Goal: Information Seeking & Learning: Learn about a topic

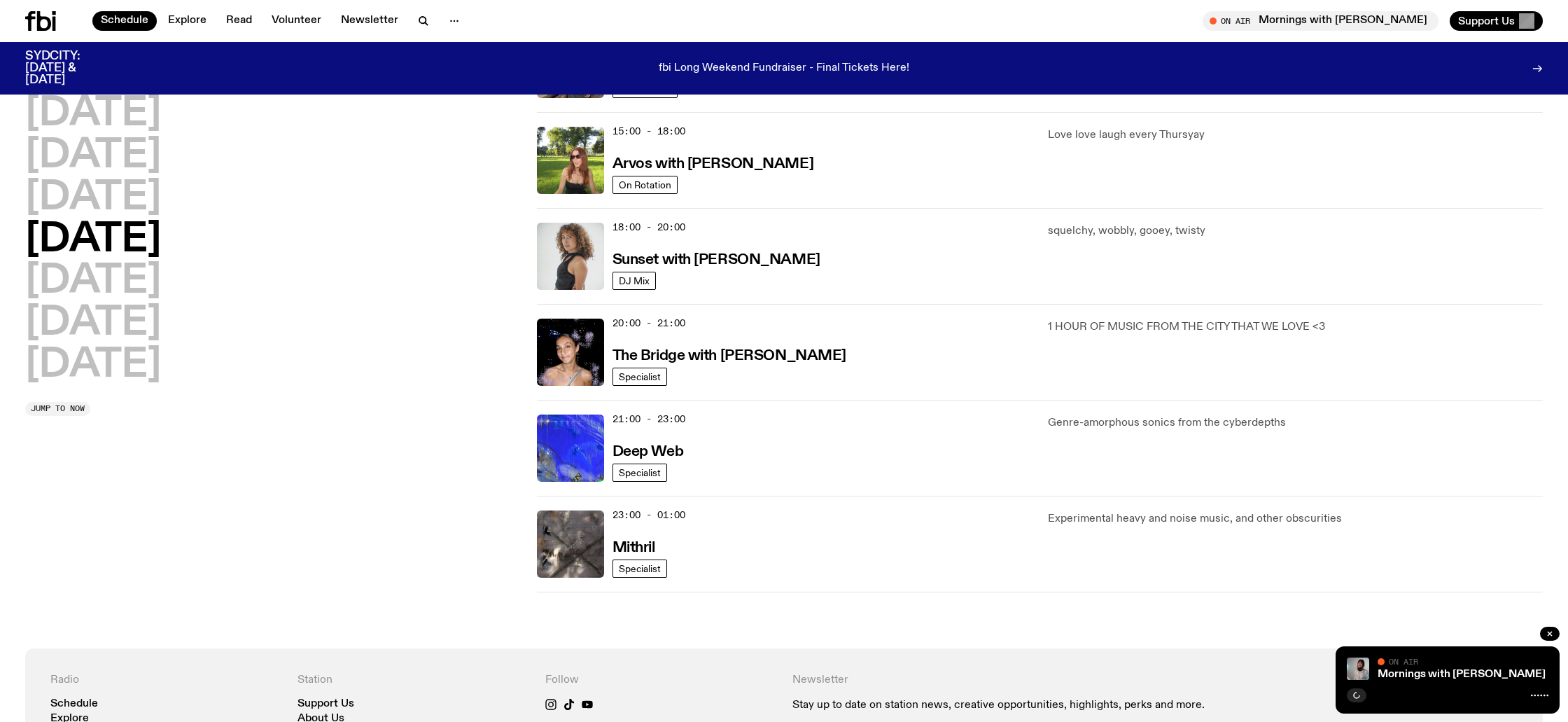
scroll to position [503, 0]
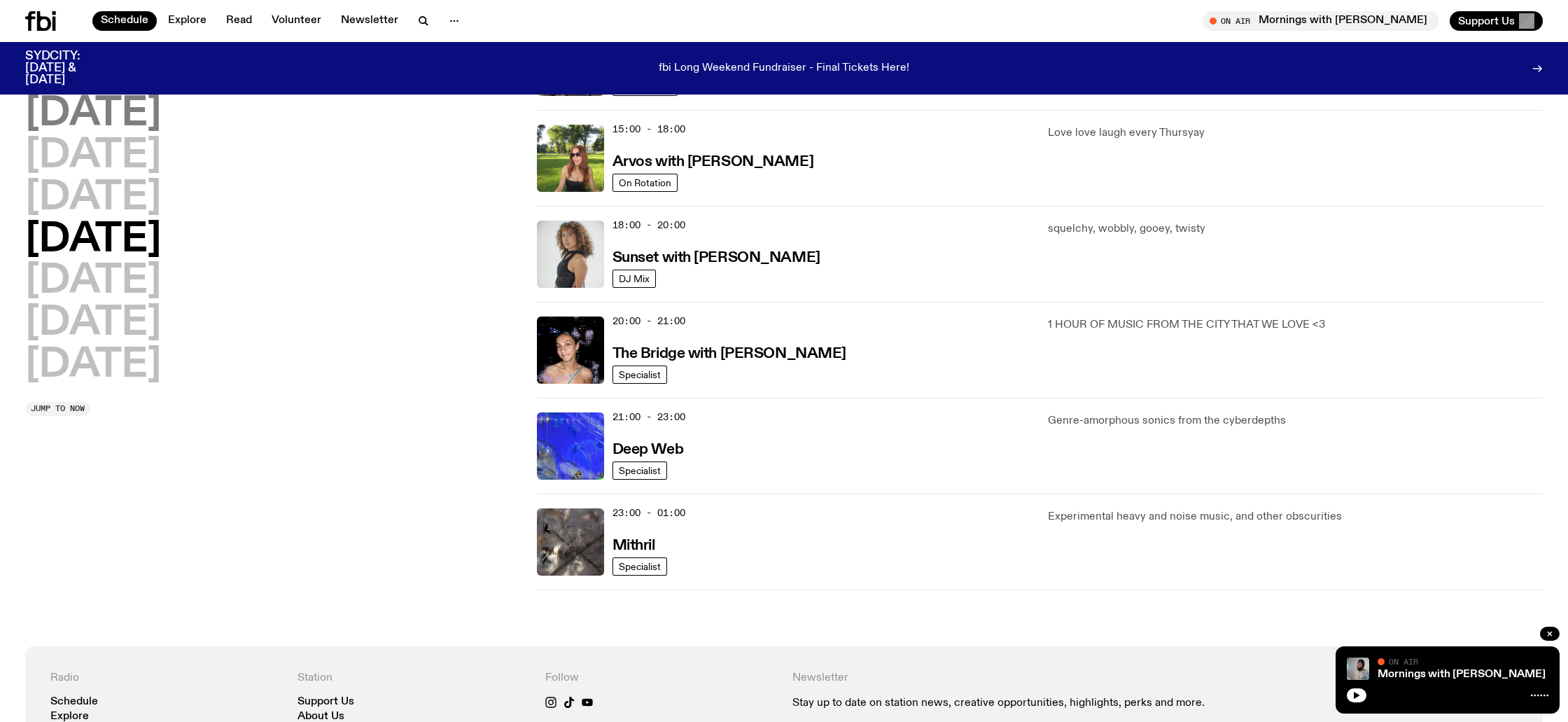
click at [104, 123] on h2 "Monday" at bounding box center [92, 113] width 136 height 39
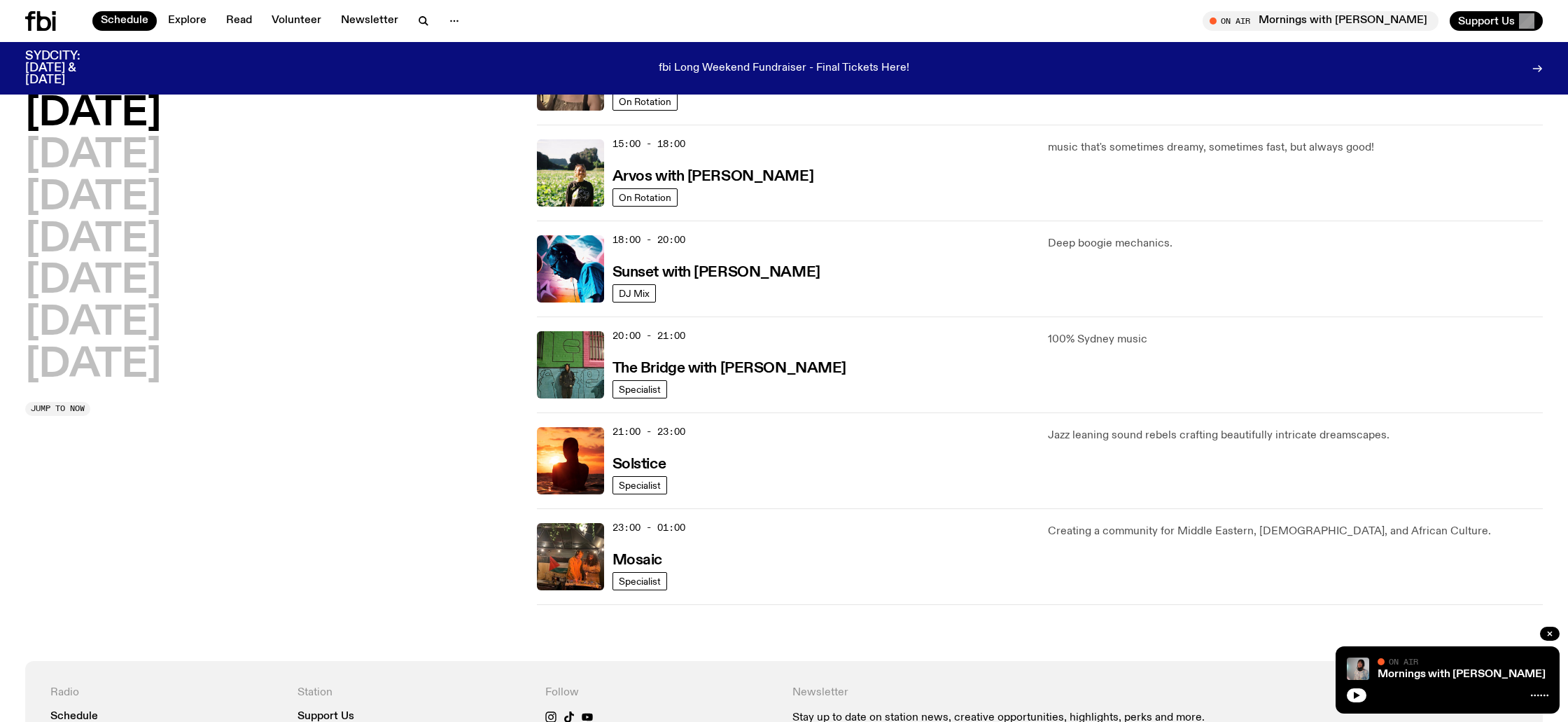
scroll to position [551, 0]
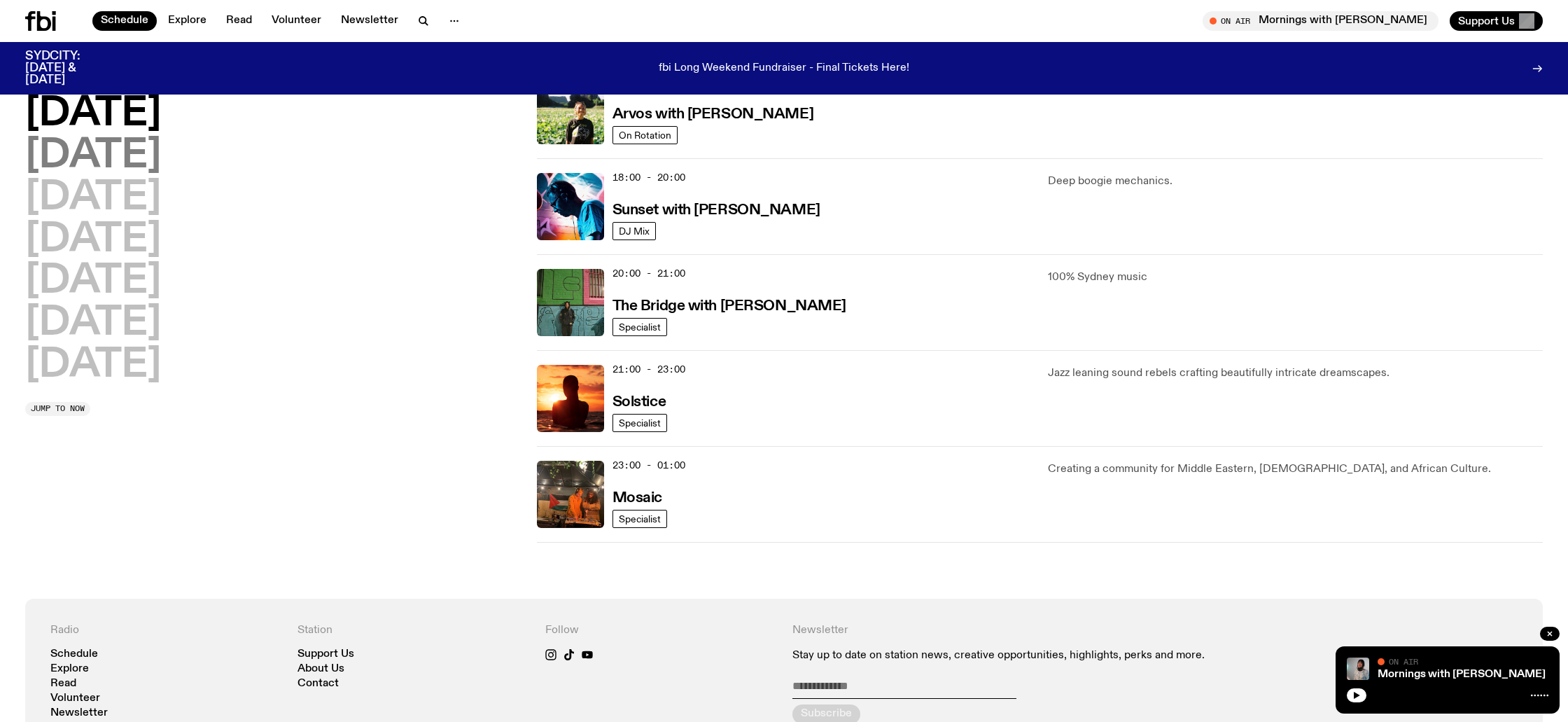
click at [161, 162] on h2 "Tuesday" at bounding box center [92, 156] width 136 height 39
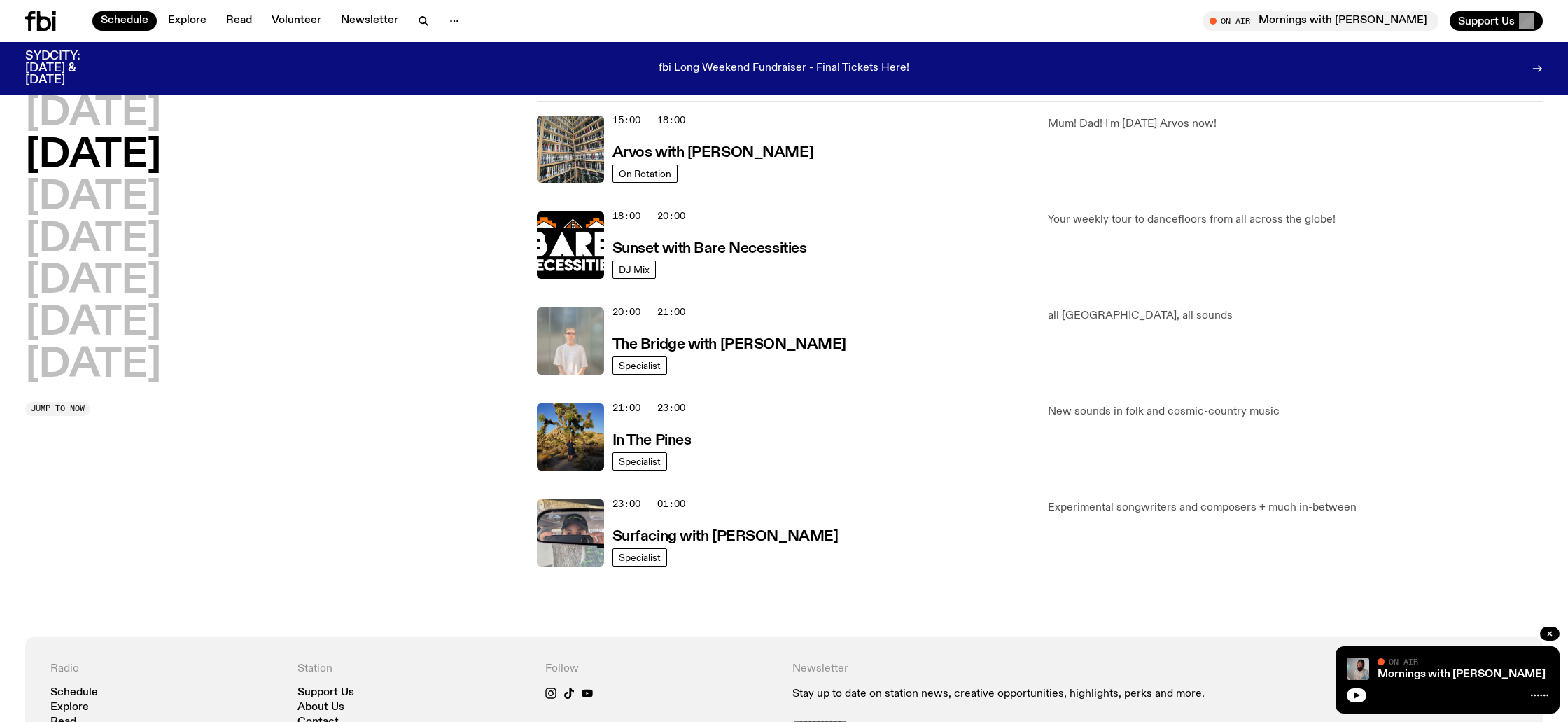
scroll to position [533, 0]
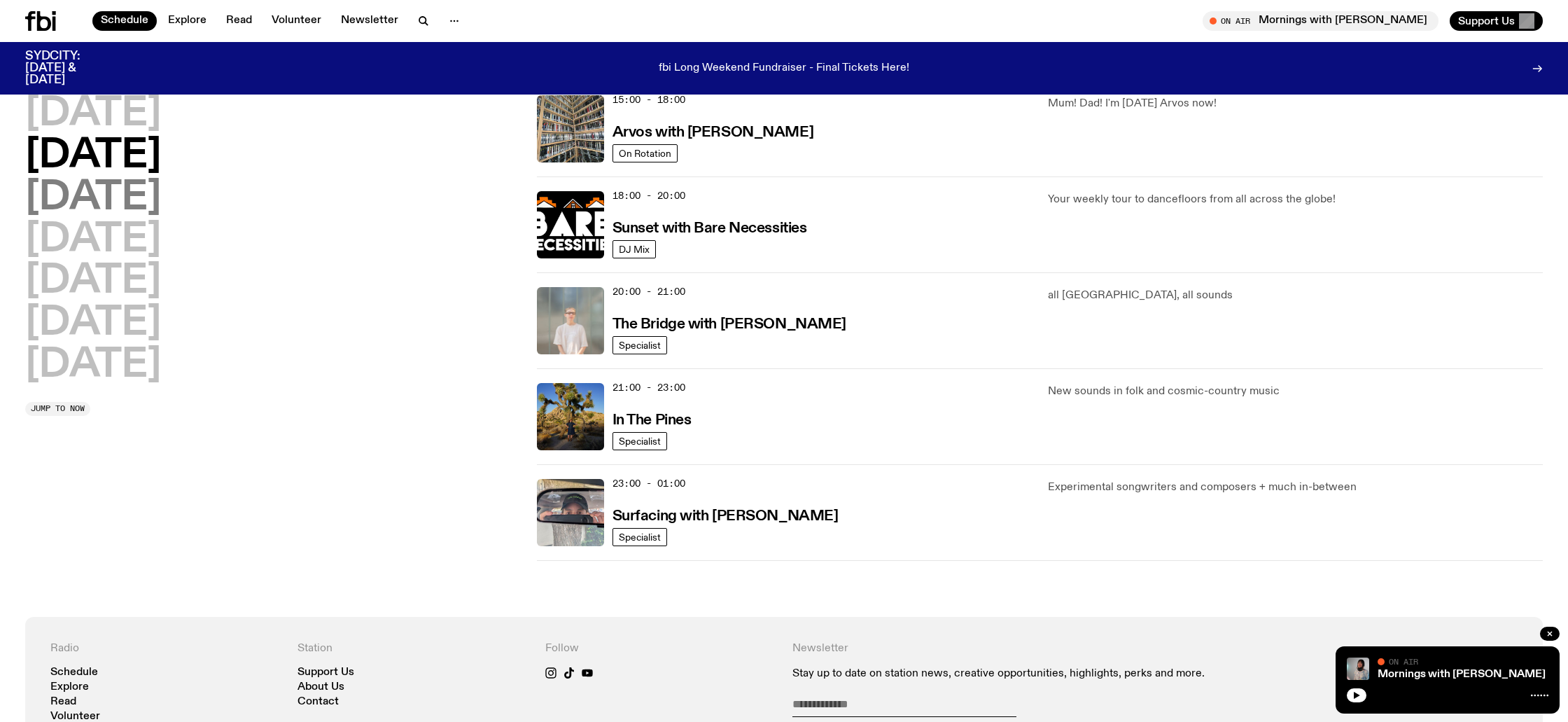
click at [133, 204] on h2 "Wednesday" at bounding box center [92, 198] width 136 height 39
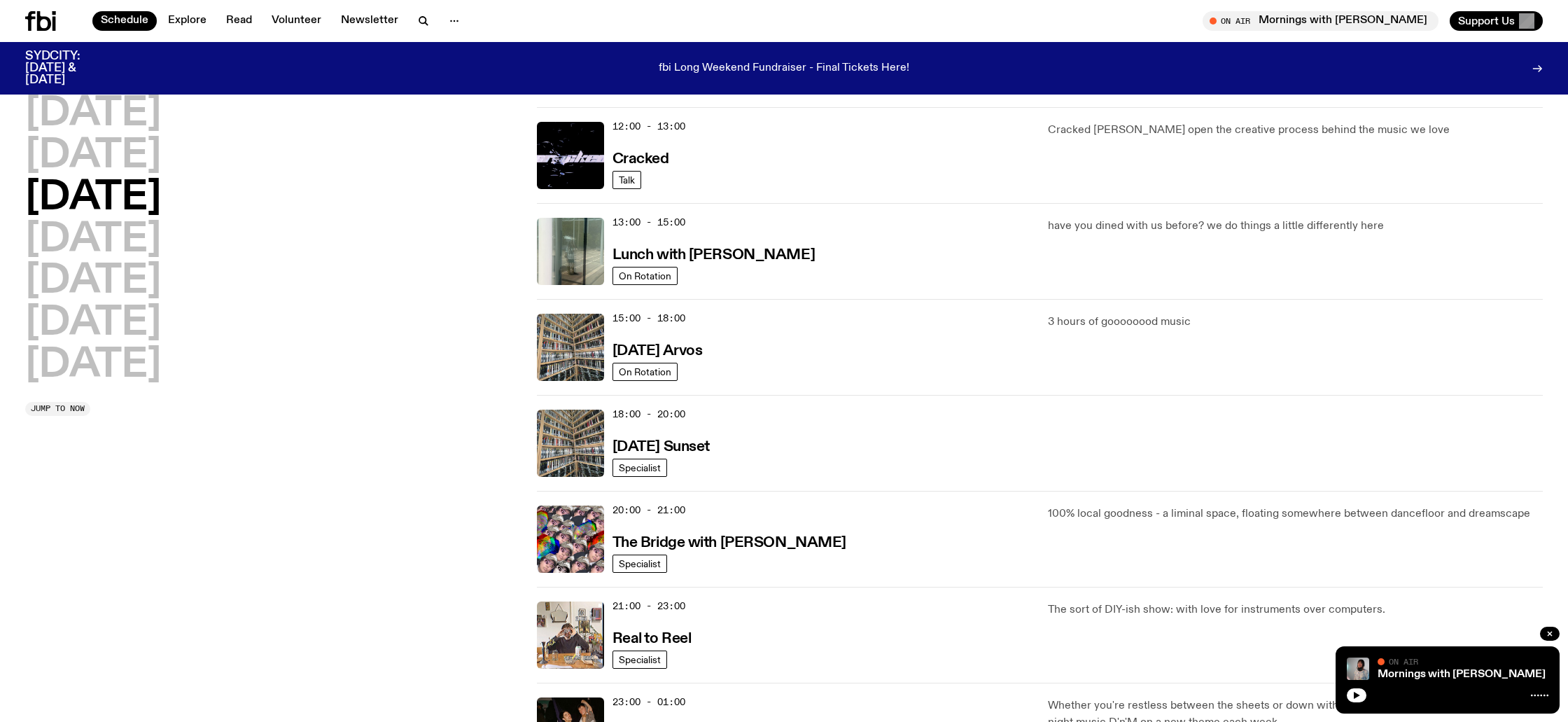
scroll to position [247, 0]
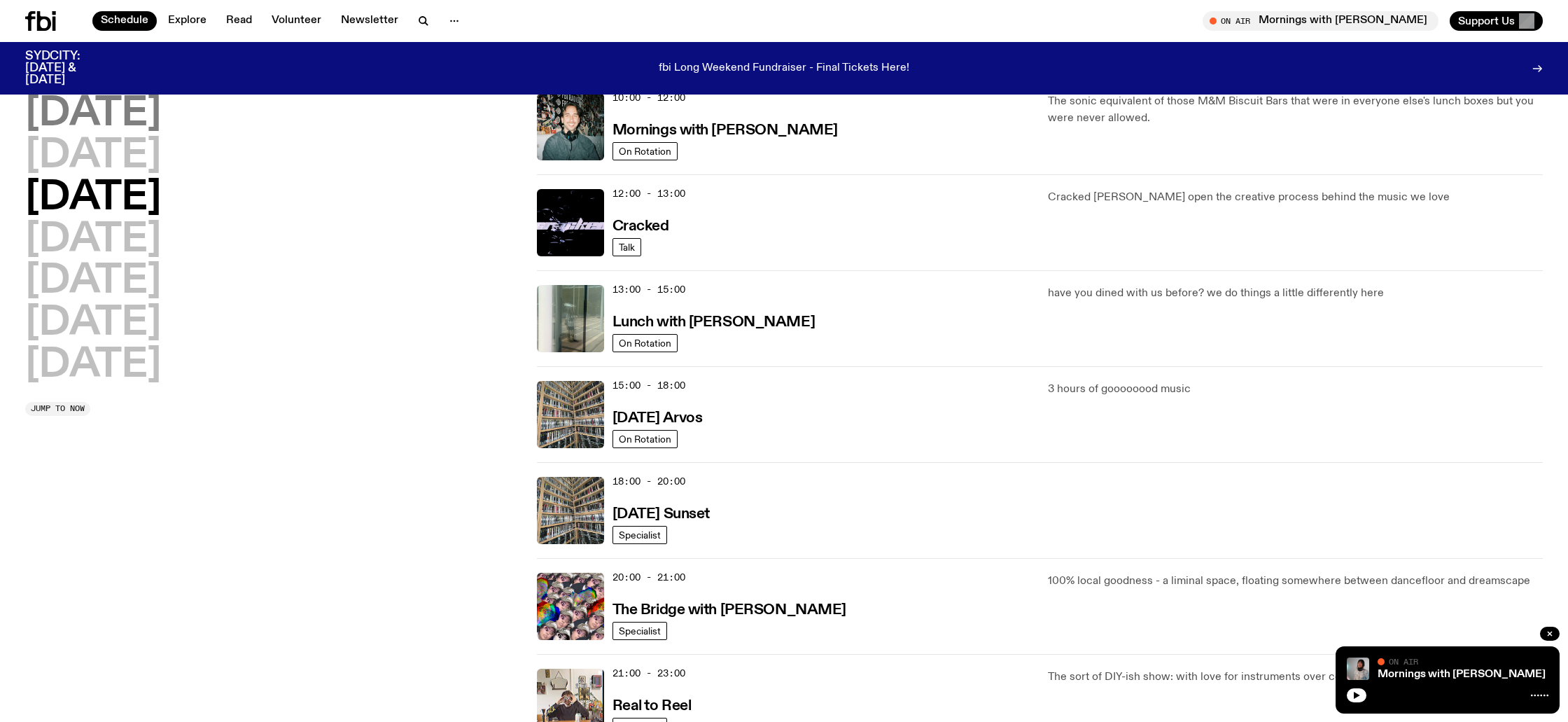
click at [90, 113] on h2 "Monday" at bounding box center [92, 113] width 136 height 39
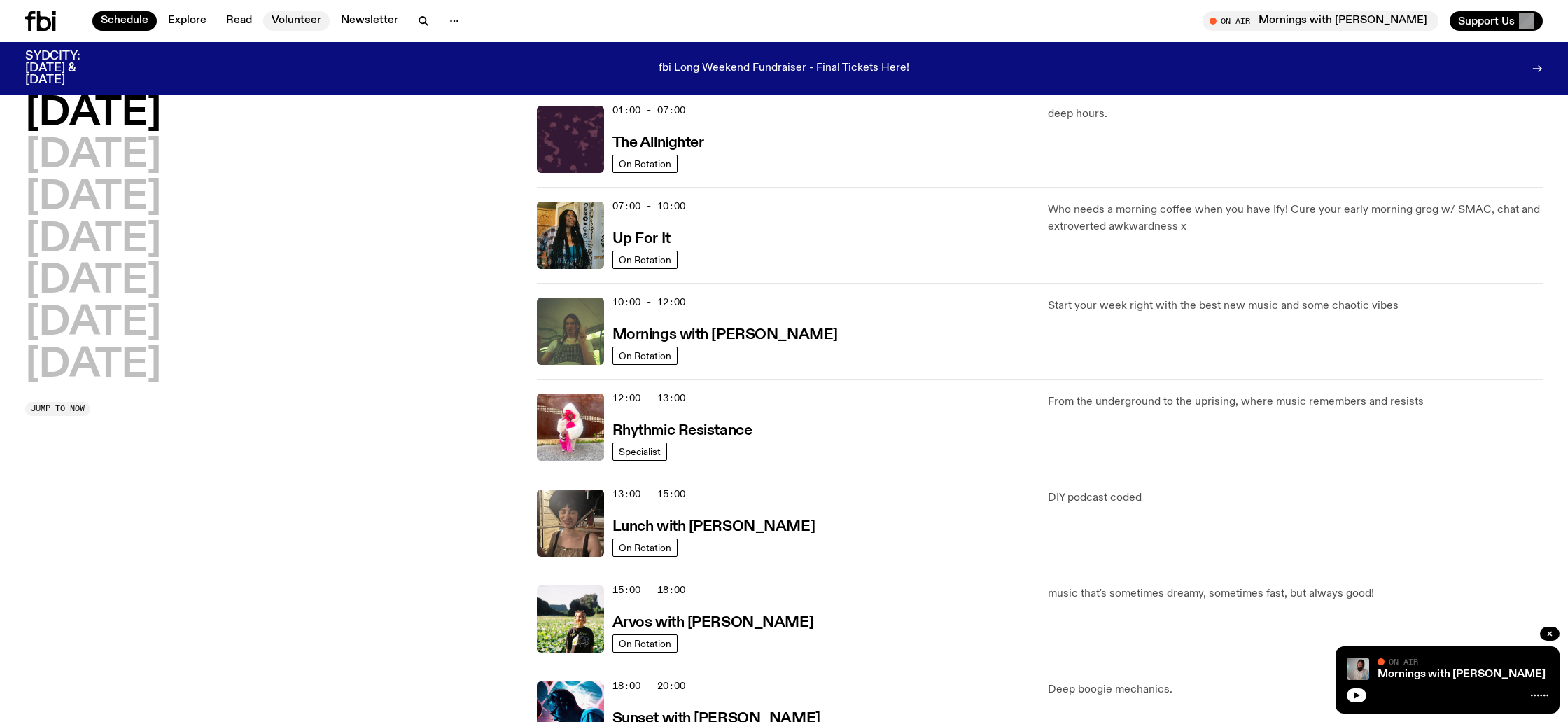
scroll to position [38, 0]
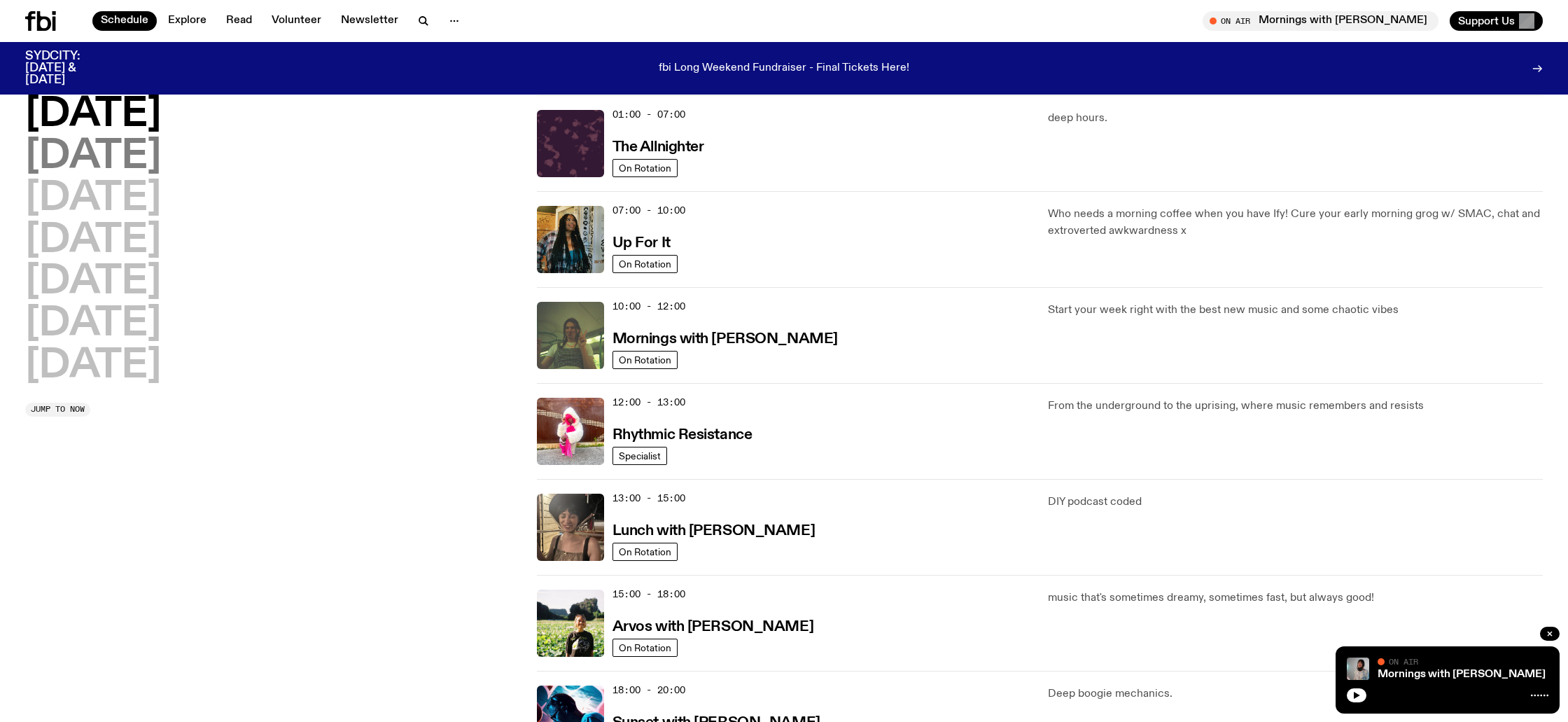
click at [140, 161] on h2 "Tuesday" at bounding box center [92, 156] width 136 height 39
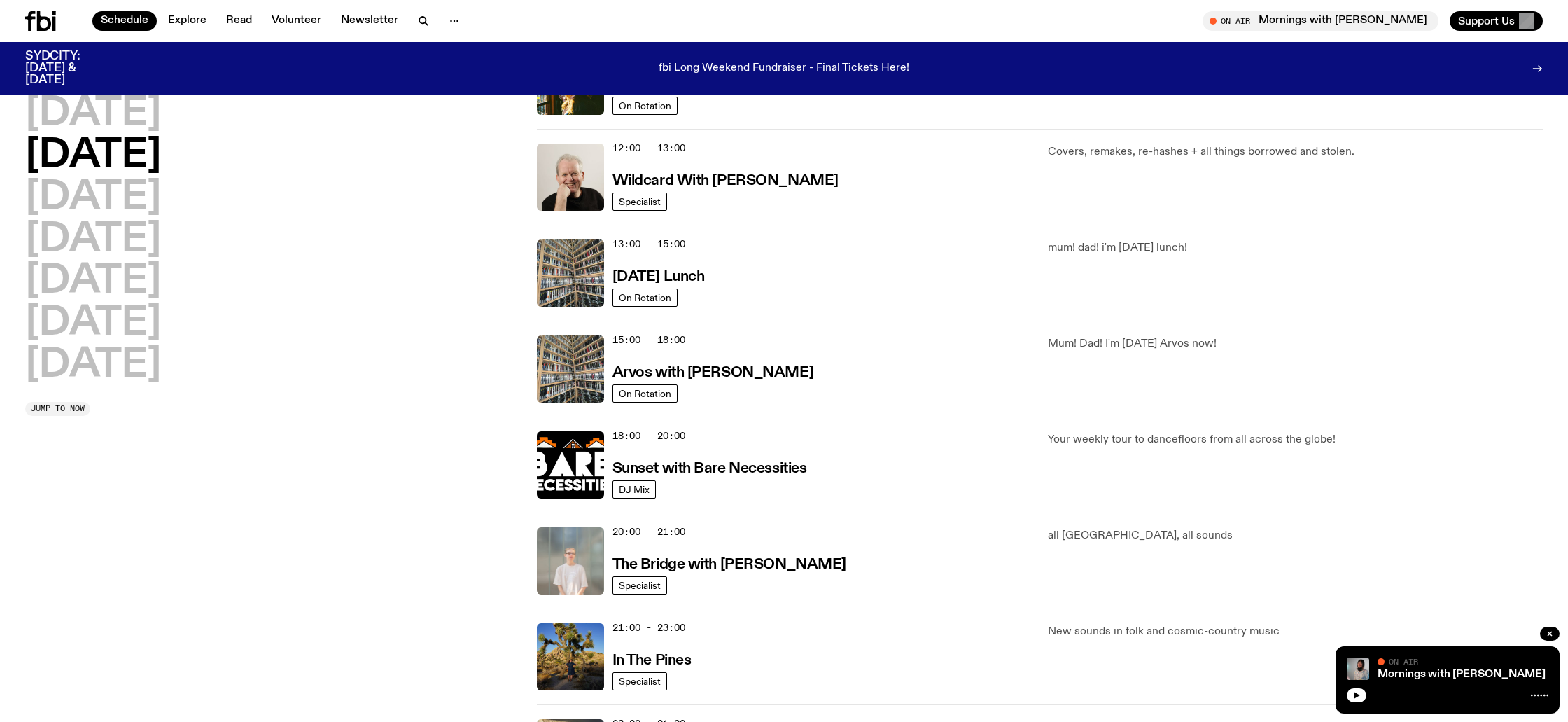
scroll to position [391, 0]
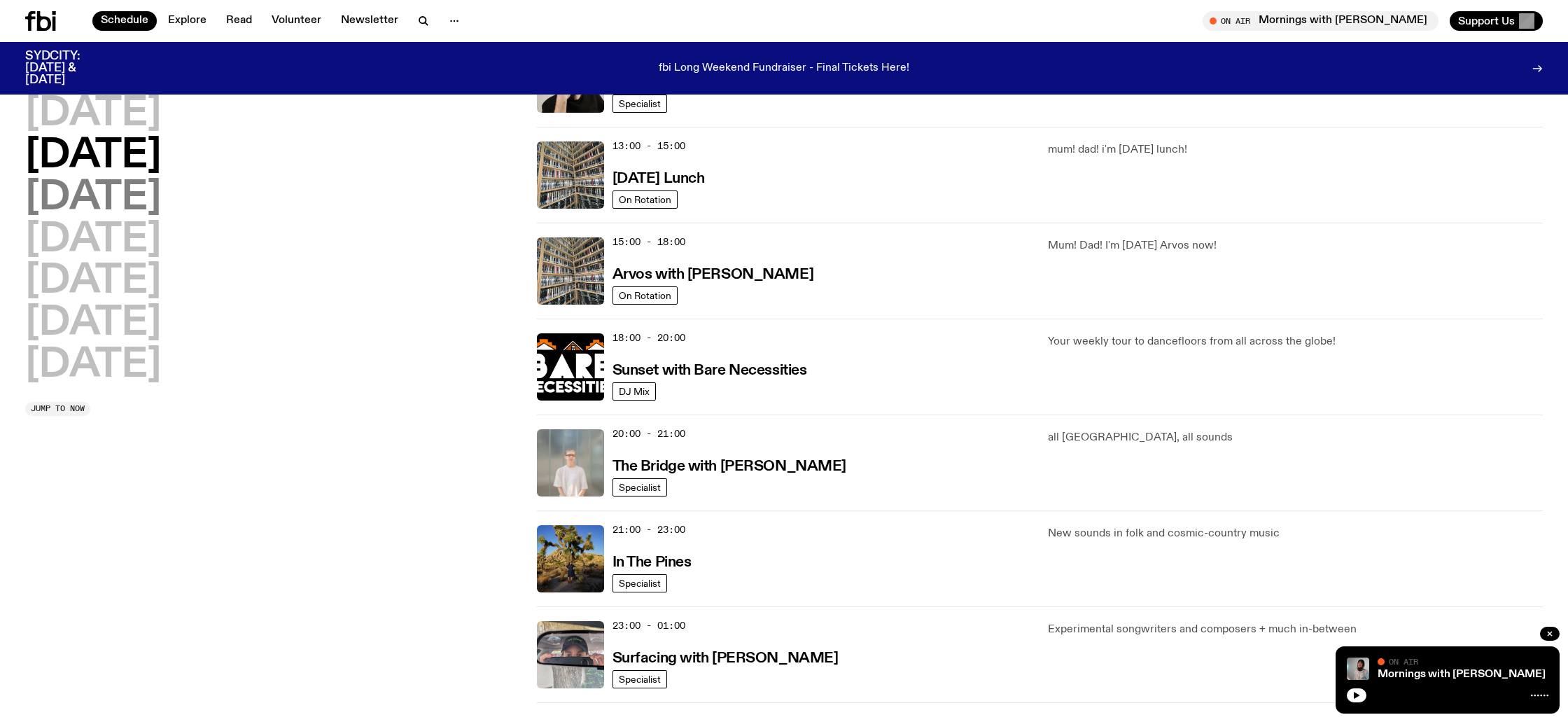
click at [128, 209] on h2 "Wednesday" at bounding box center [92, 198] width 136 height 39
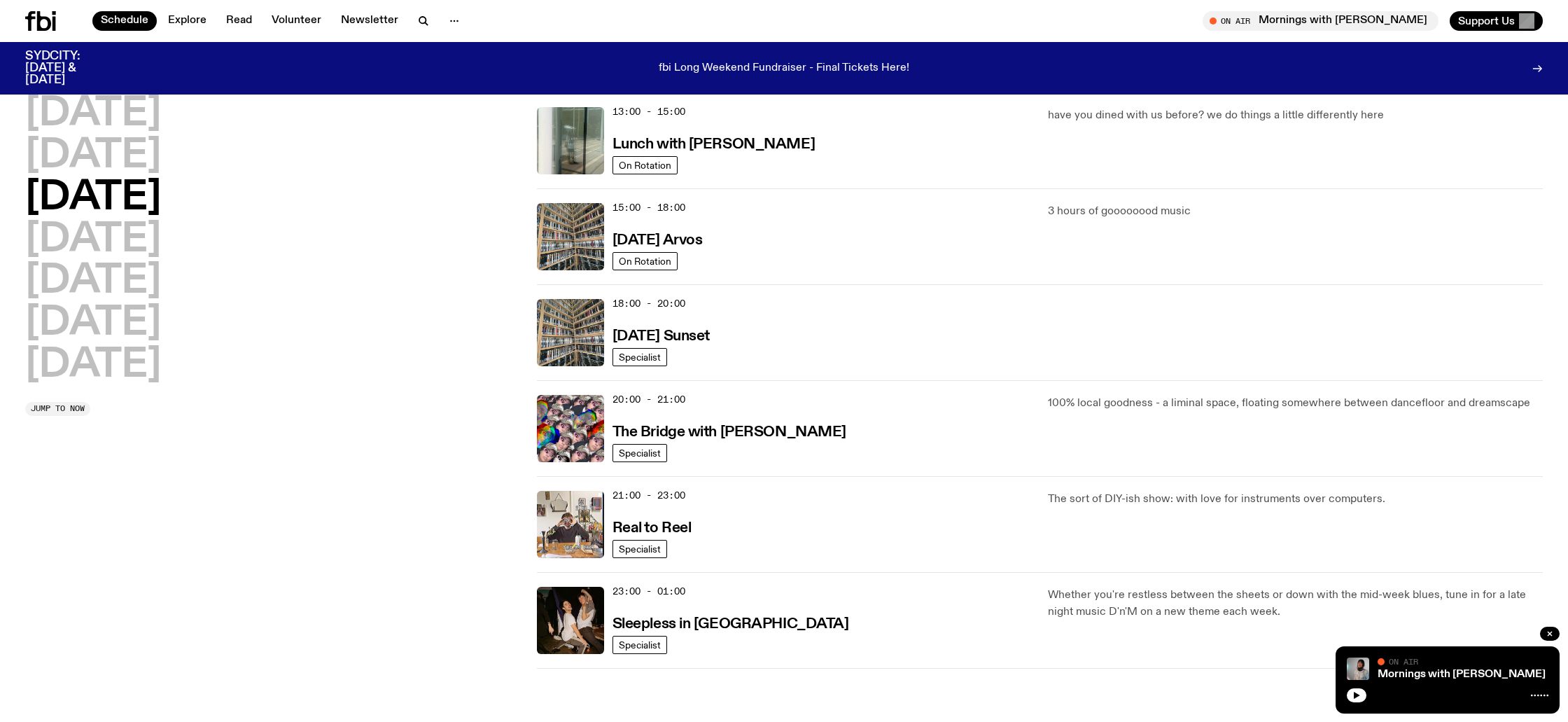
scroll to position [470, 0]
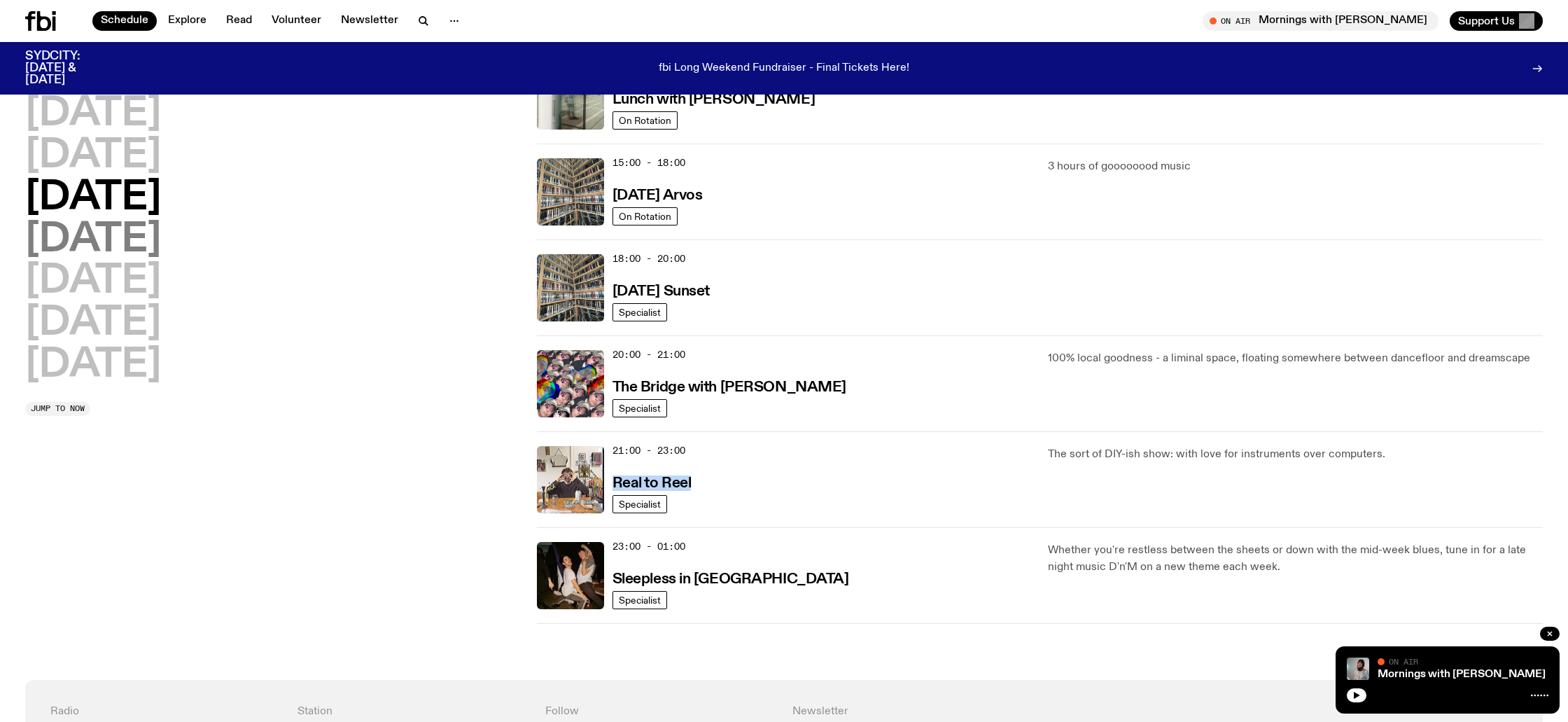
click at [145, 241] on h2 "Thursday" at bounding box center [92, 240] width 136 height 39
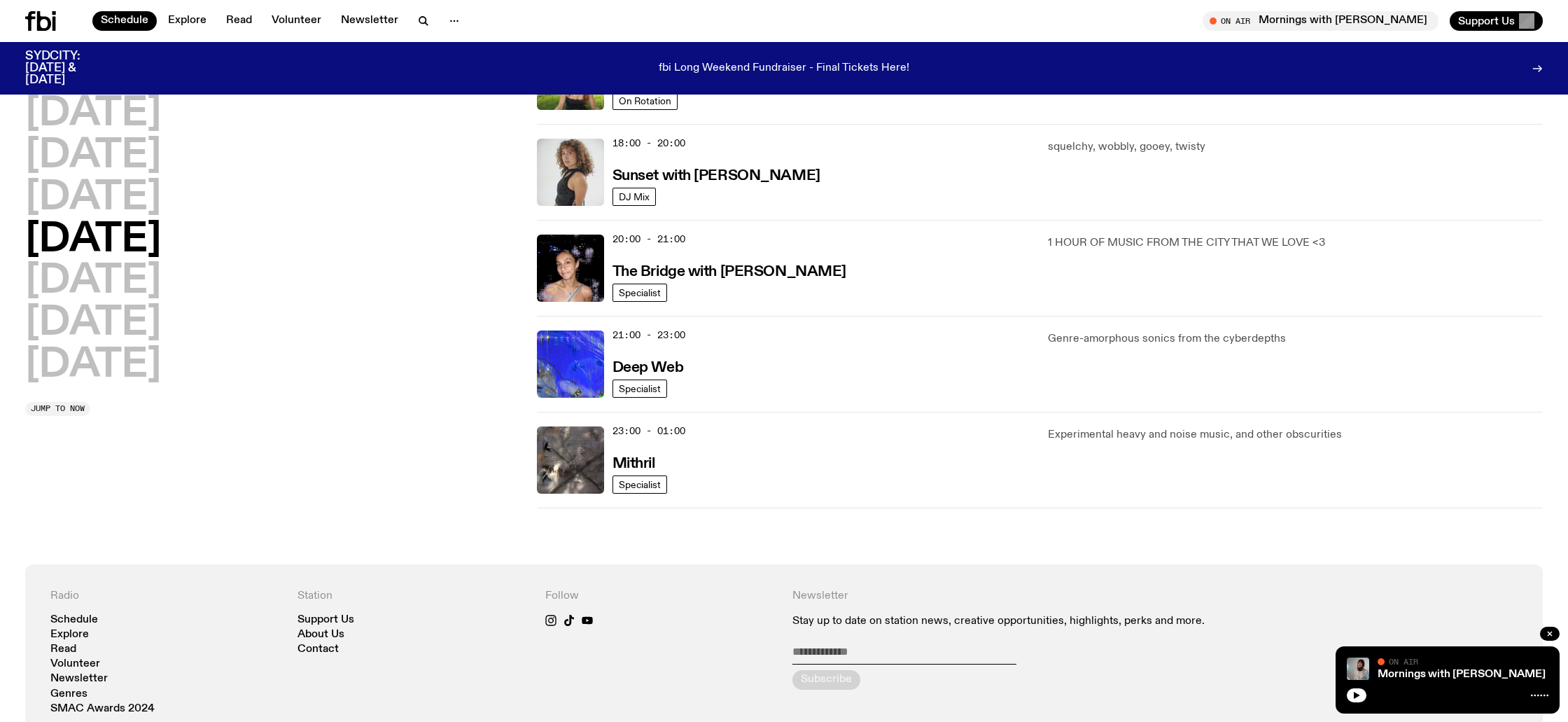
scroll to position [593, 0]
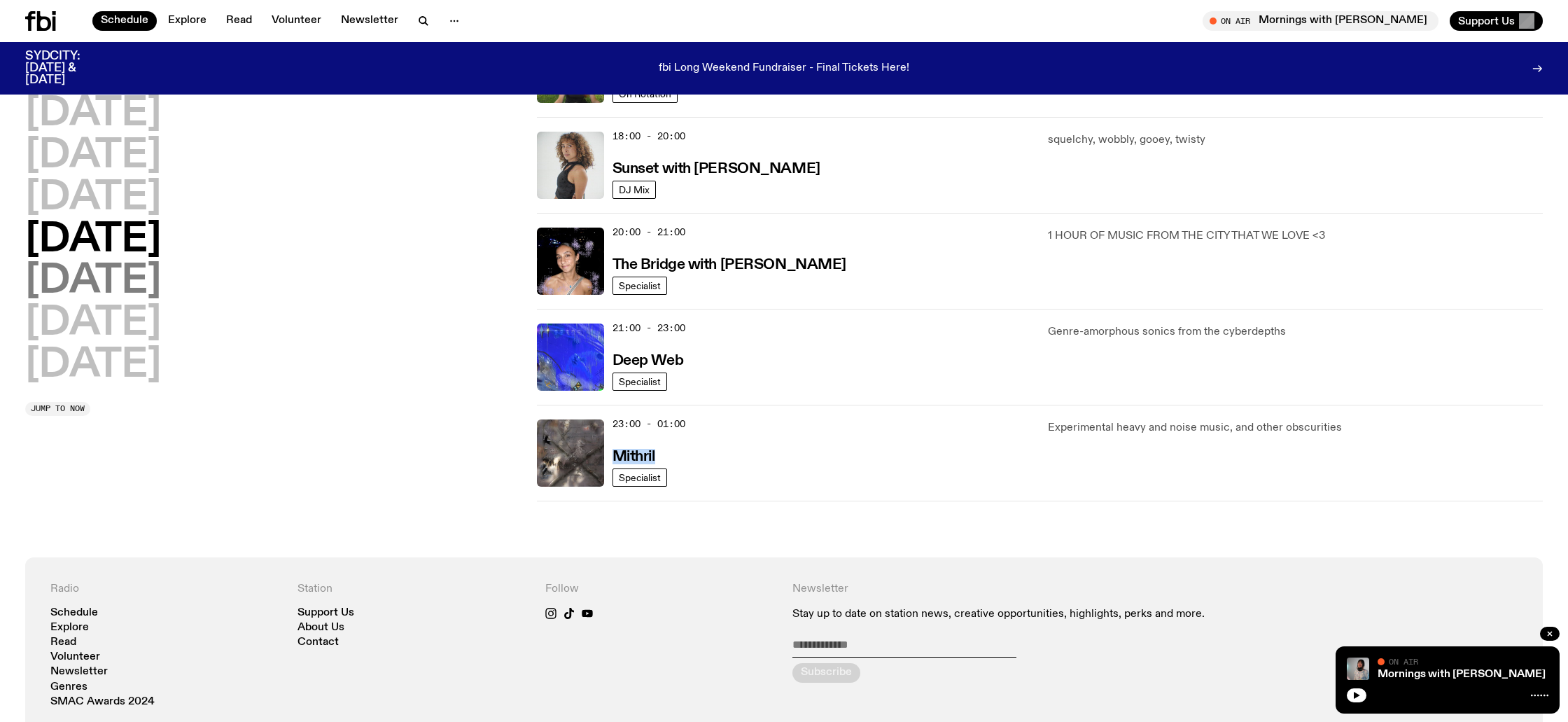
click at [105, 275] on h2 "Friday" at bounding box center [92, 281] width 136 height 39
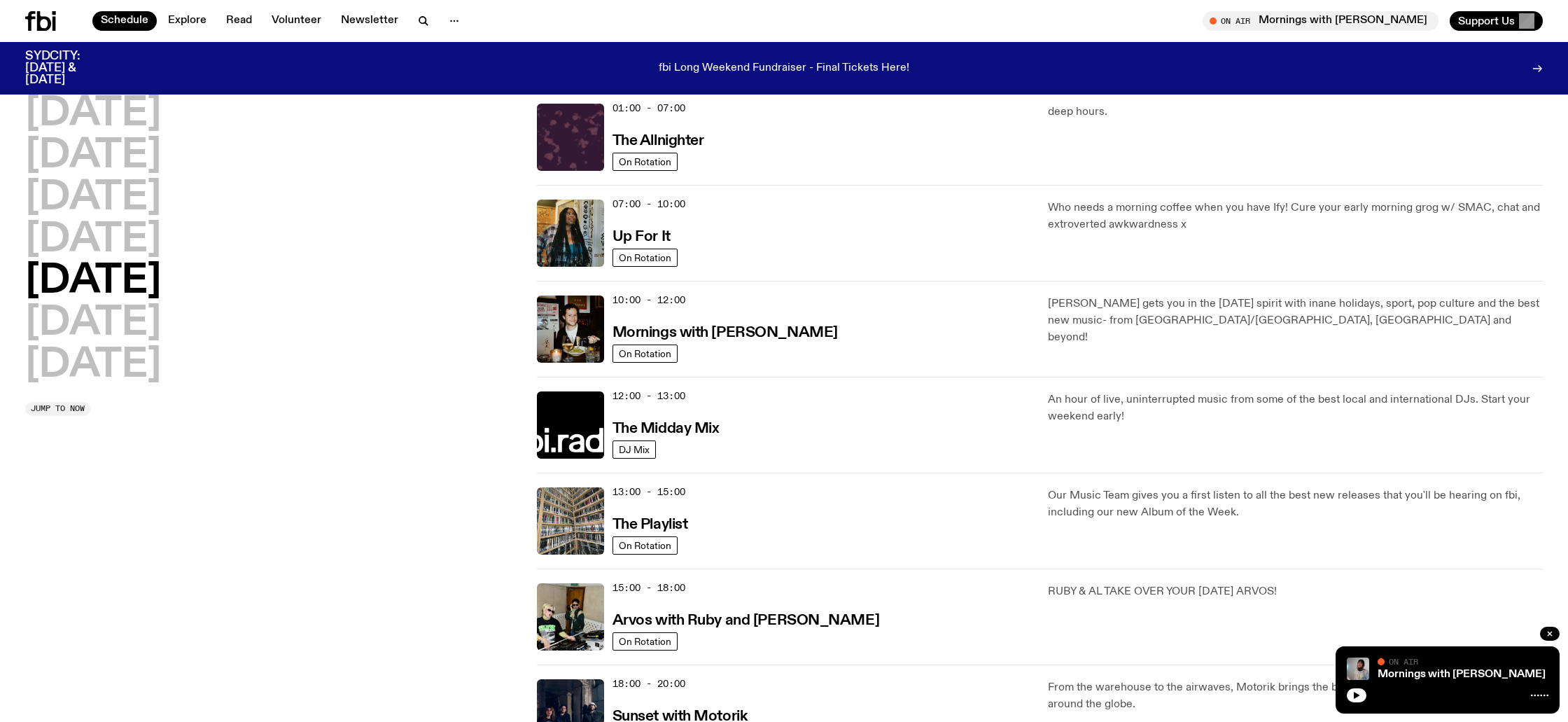
scroll to position [38, 0]
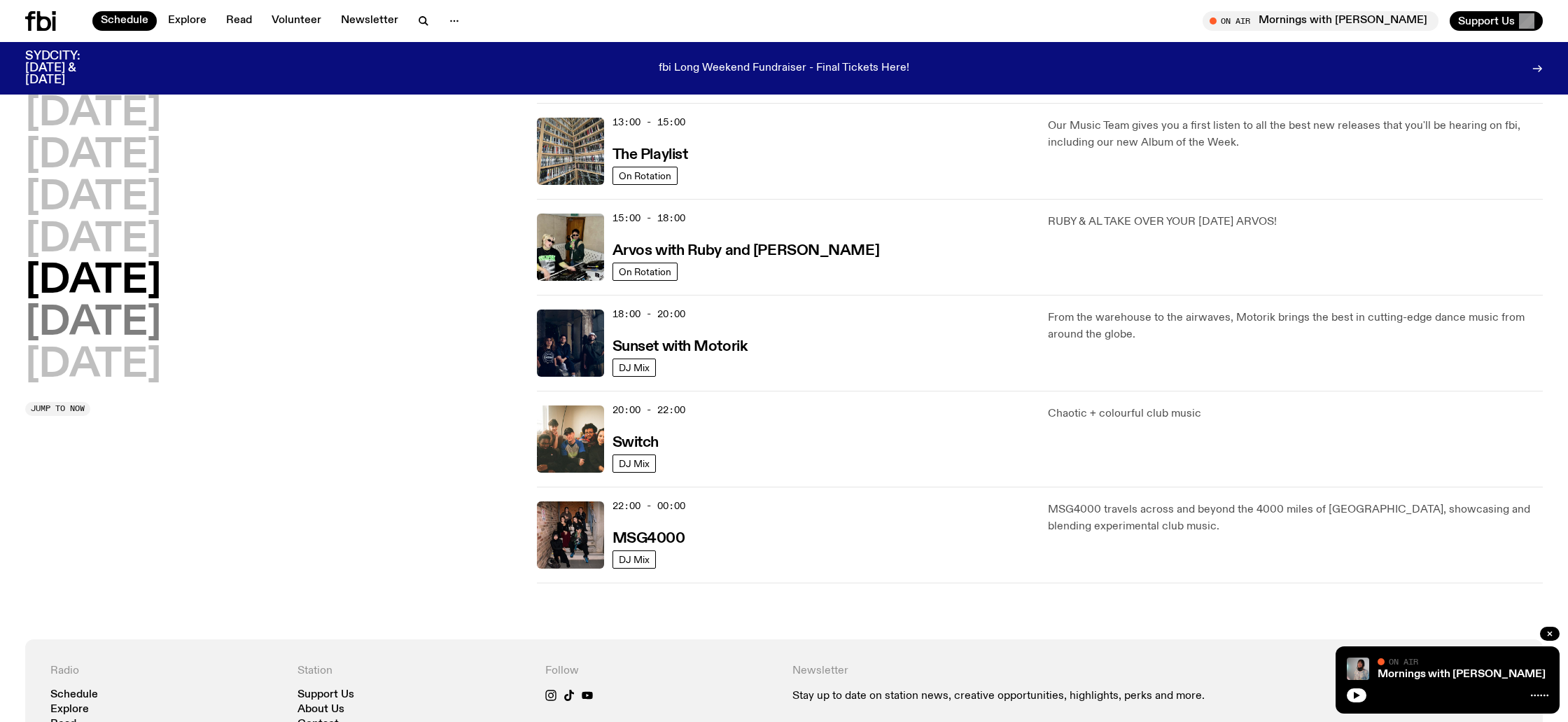
click at [160, 322] on h2 "Saturday" at bounding box center [92, 322] width 136 height 39
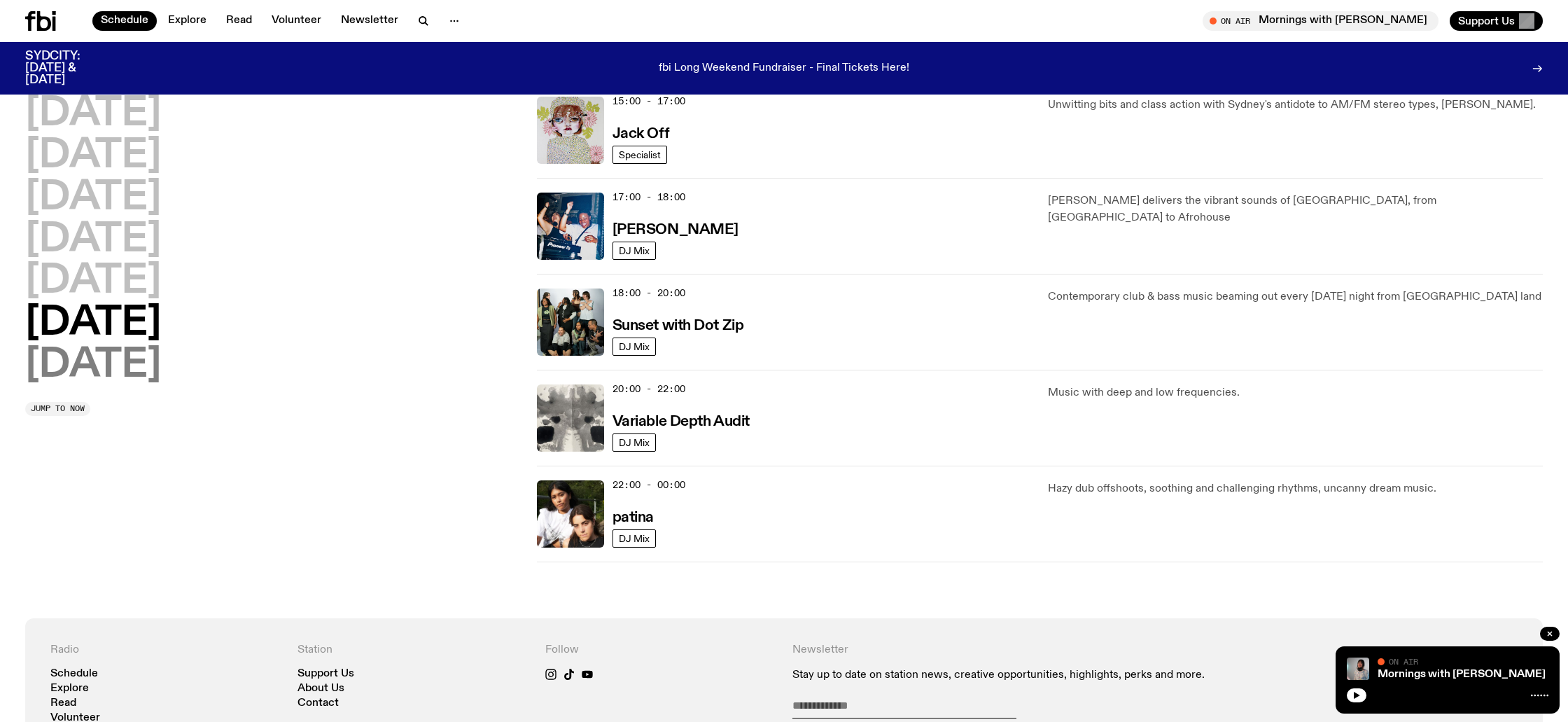
click at [106, 370] on h2 "Sunday" at bounding box center [92, 365] width 136 height 39
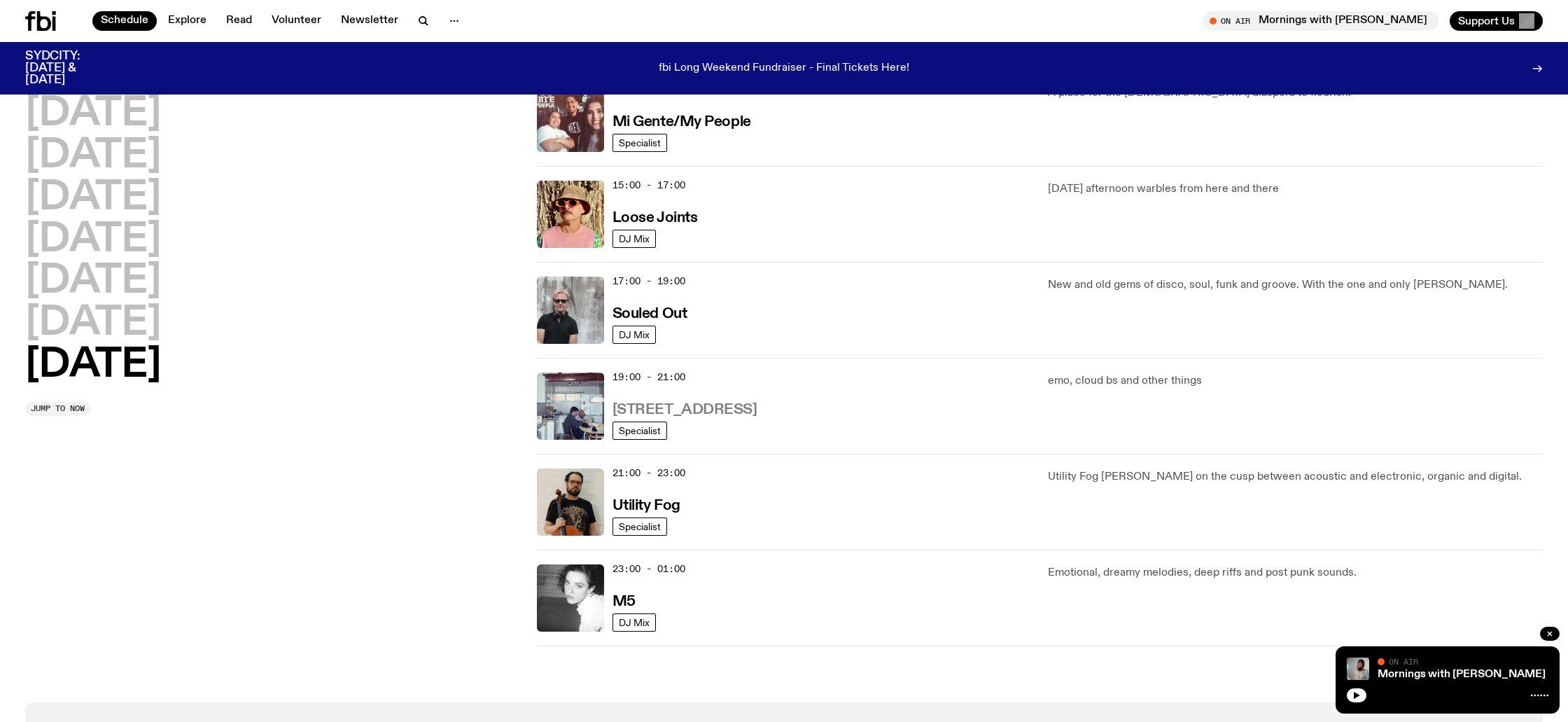
scroll to position [737, 0]
click at [688, 406] on h3 "704 W HIGH ST" at bounding box center [685, 407] width 145 height 14
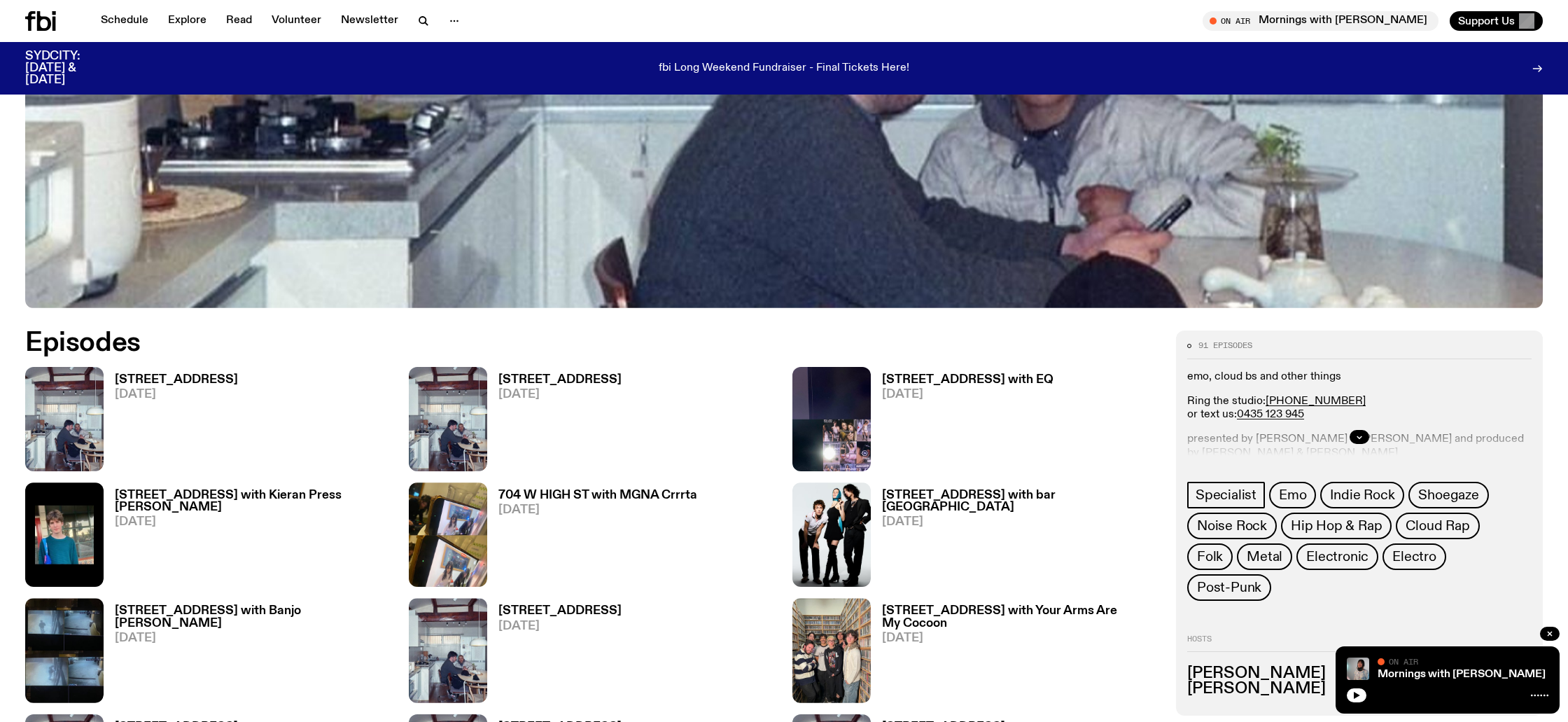
scroll to position [904, 0]
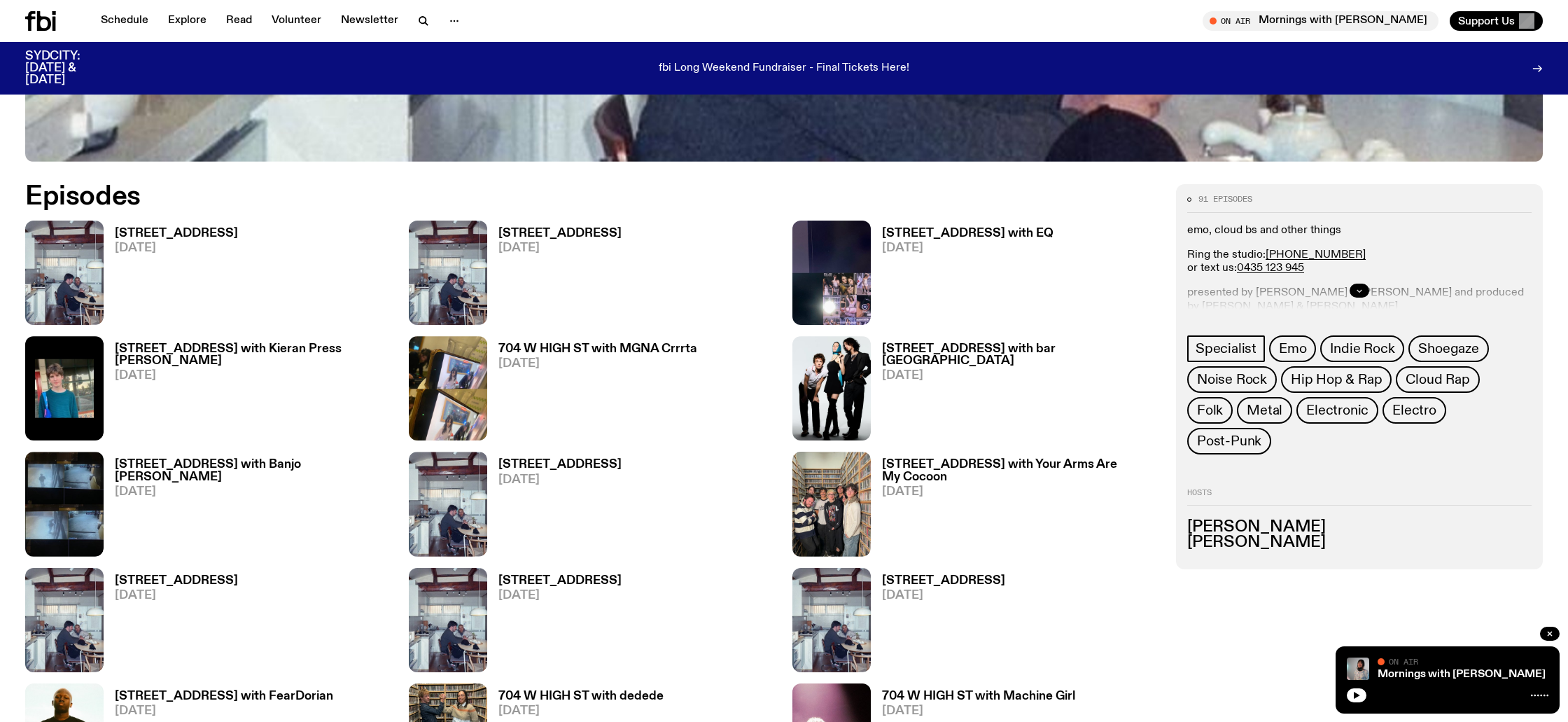
click at [1359, 288] on icon "button" at bounding box center [1359, 290] width 9 height 9
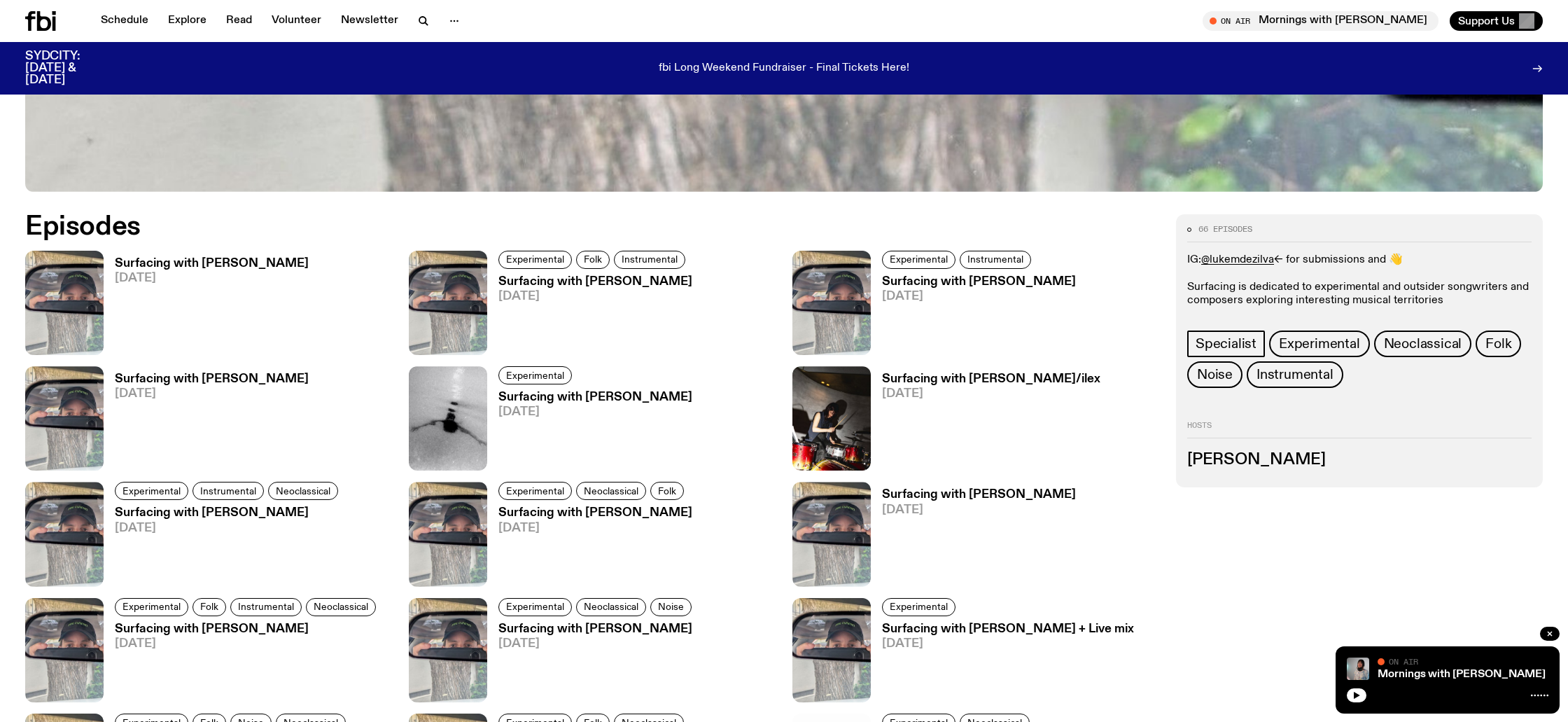
scroll to position [874, 0]
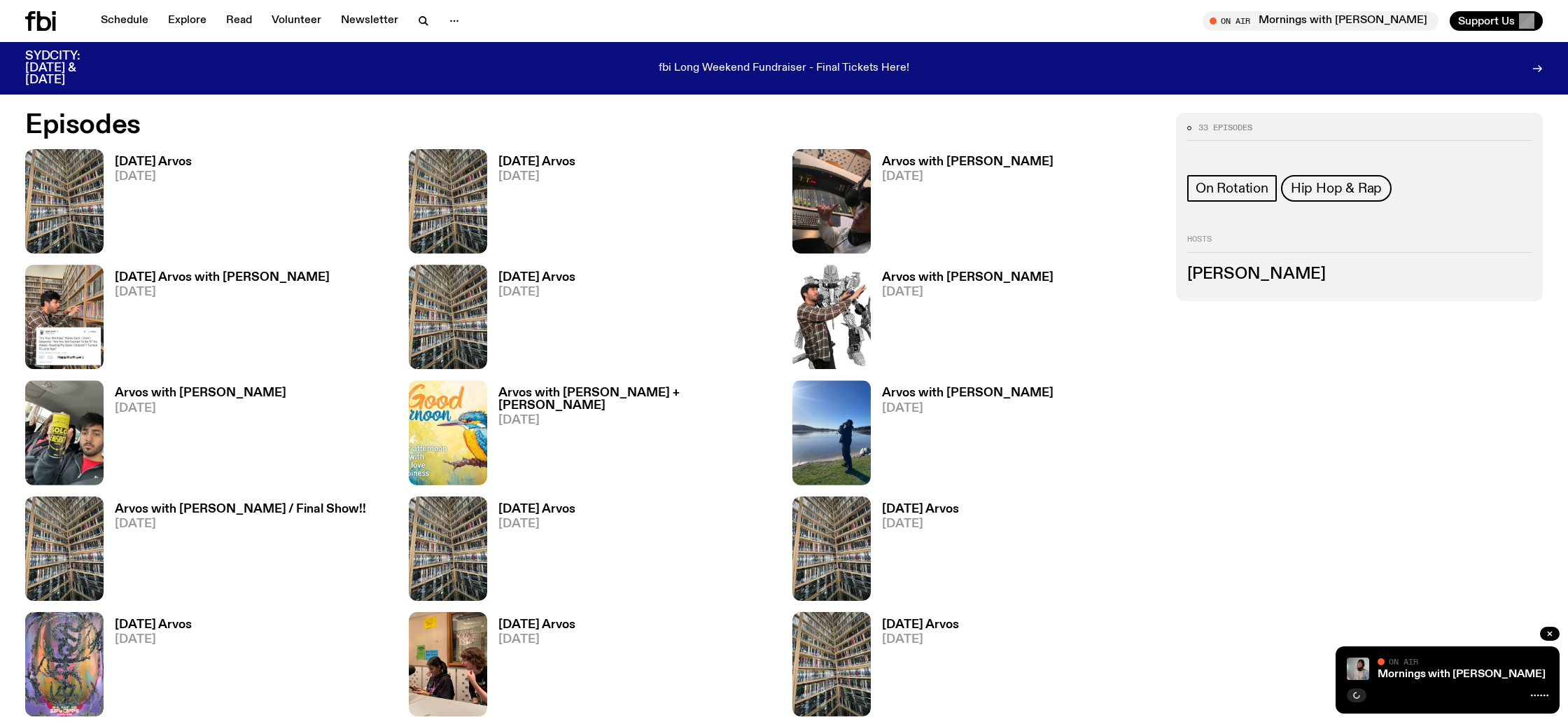
scroll to position [1035, 0]
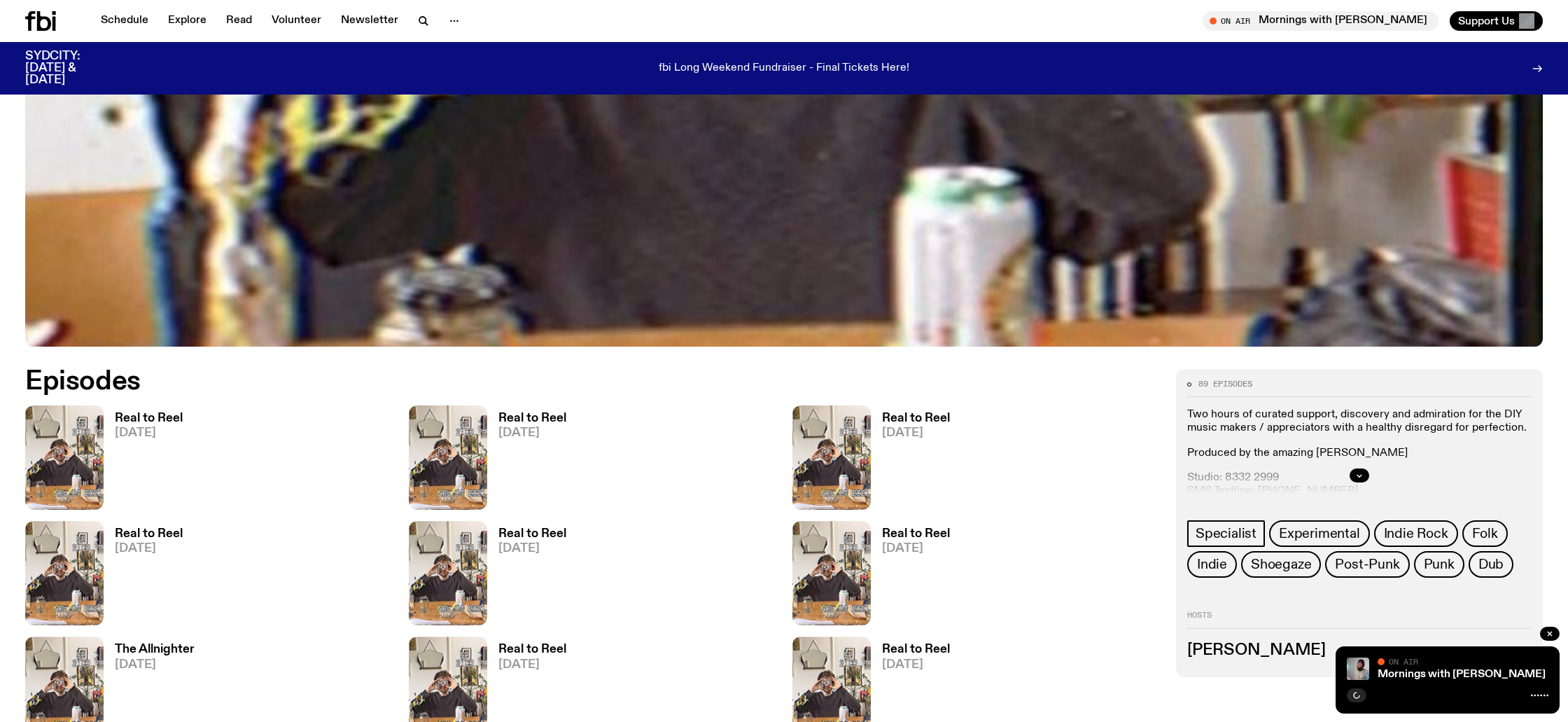
scroll to position [898, 0]
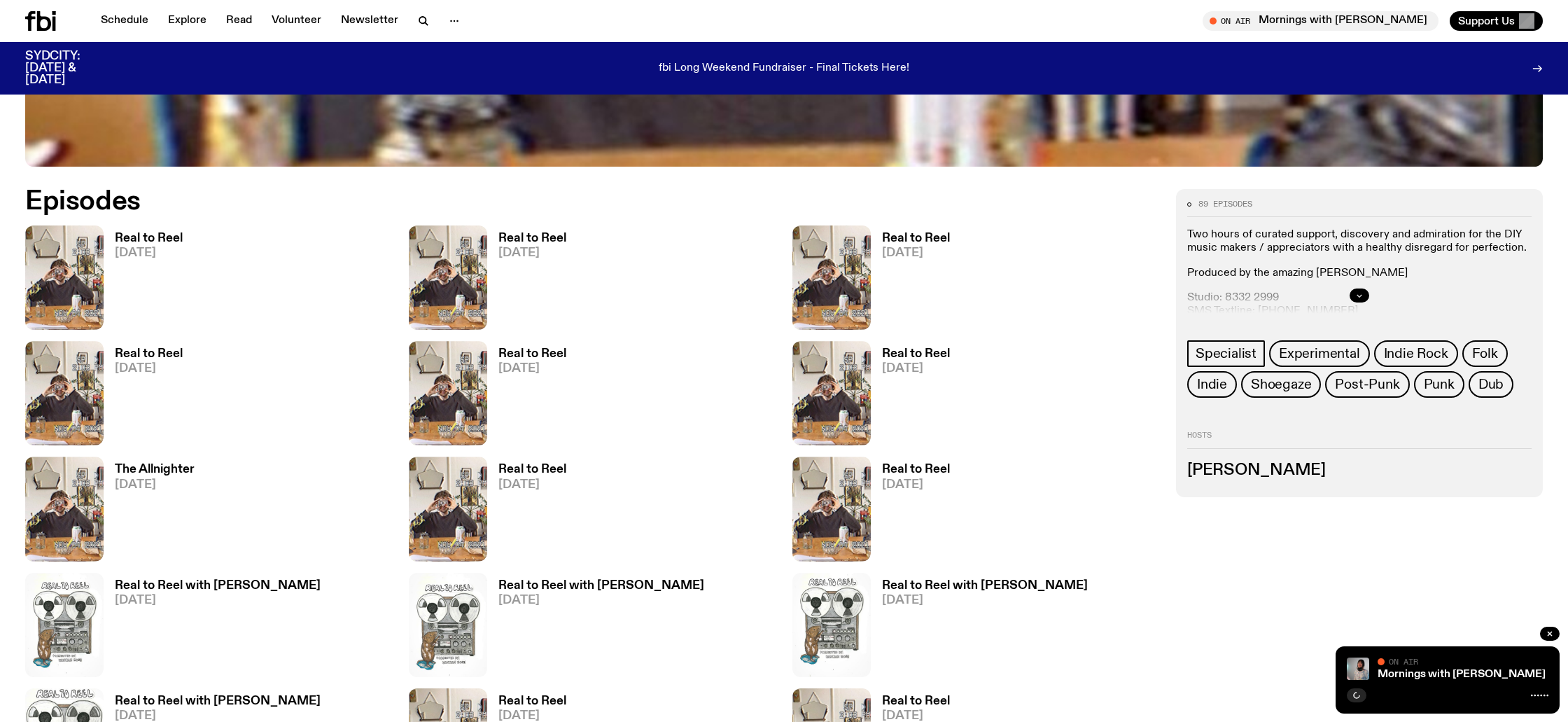
click at [1365, 296] on button "button" at bounding box center [1359, 295] width 20 height 14
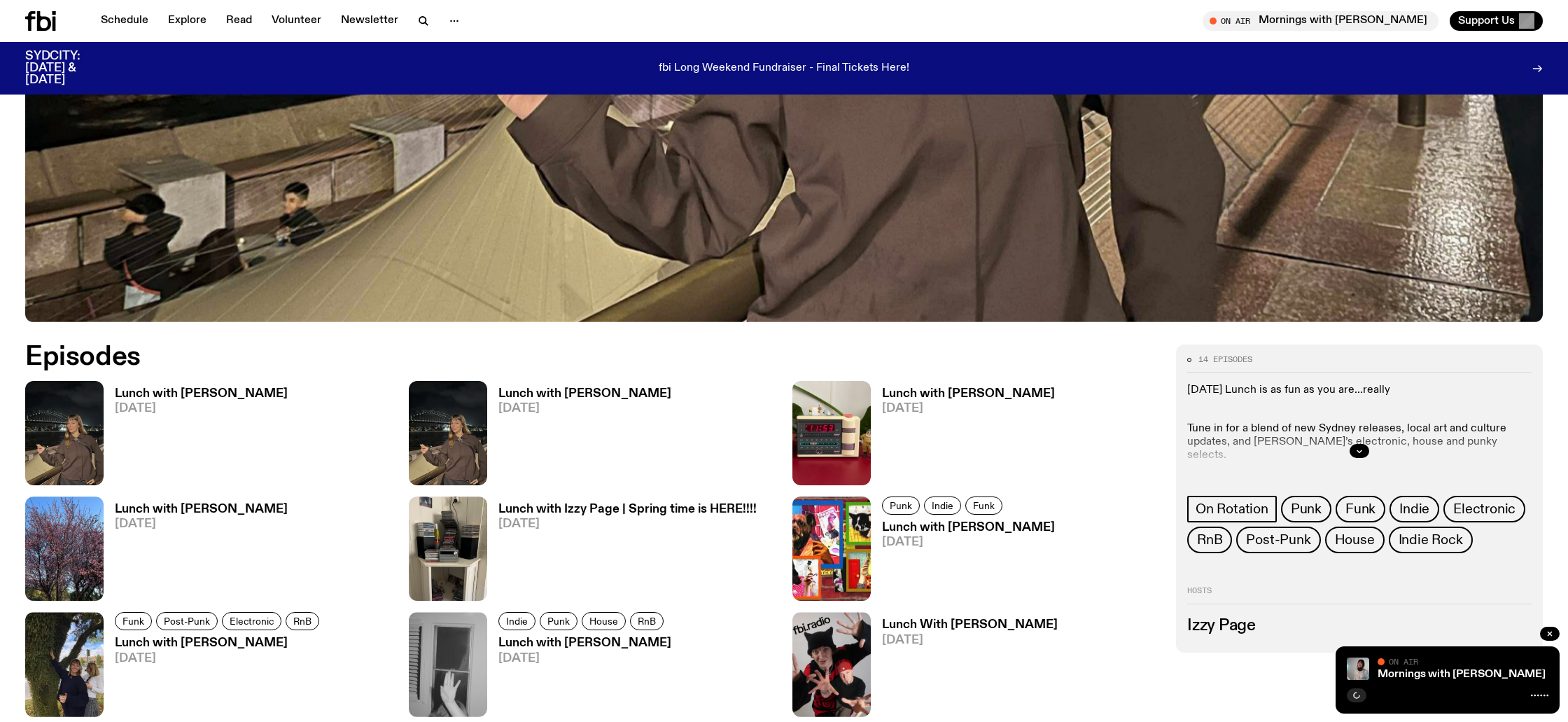
scroll to position [808, 0]
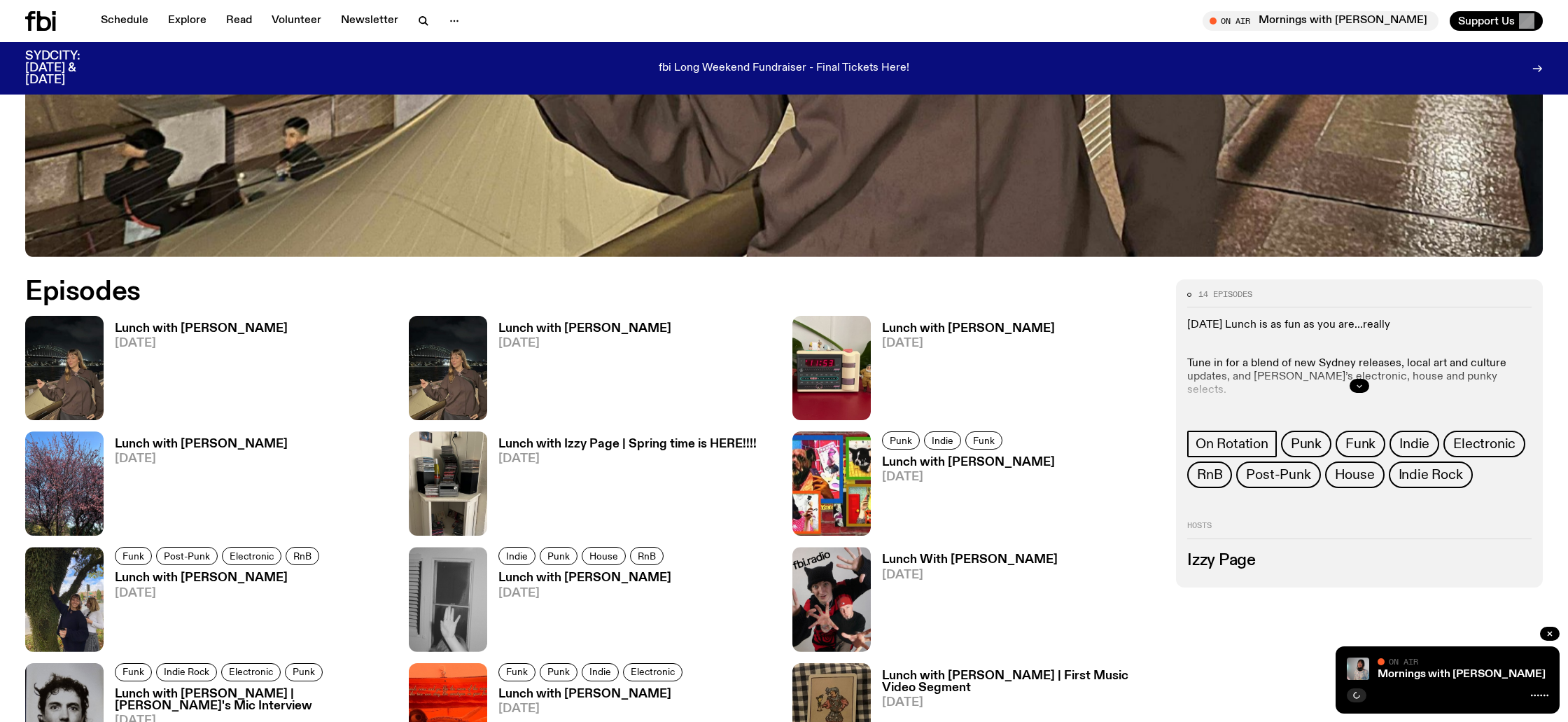
click at [1357, 385] on icon "button" at bounding box center [1359, 386] width 5 height 2
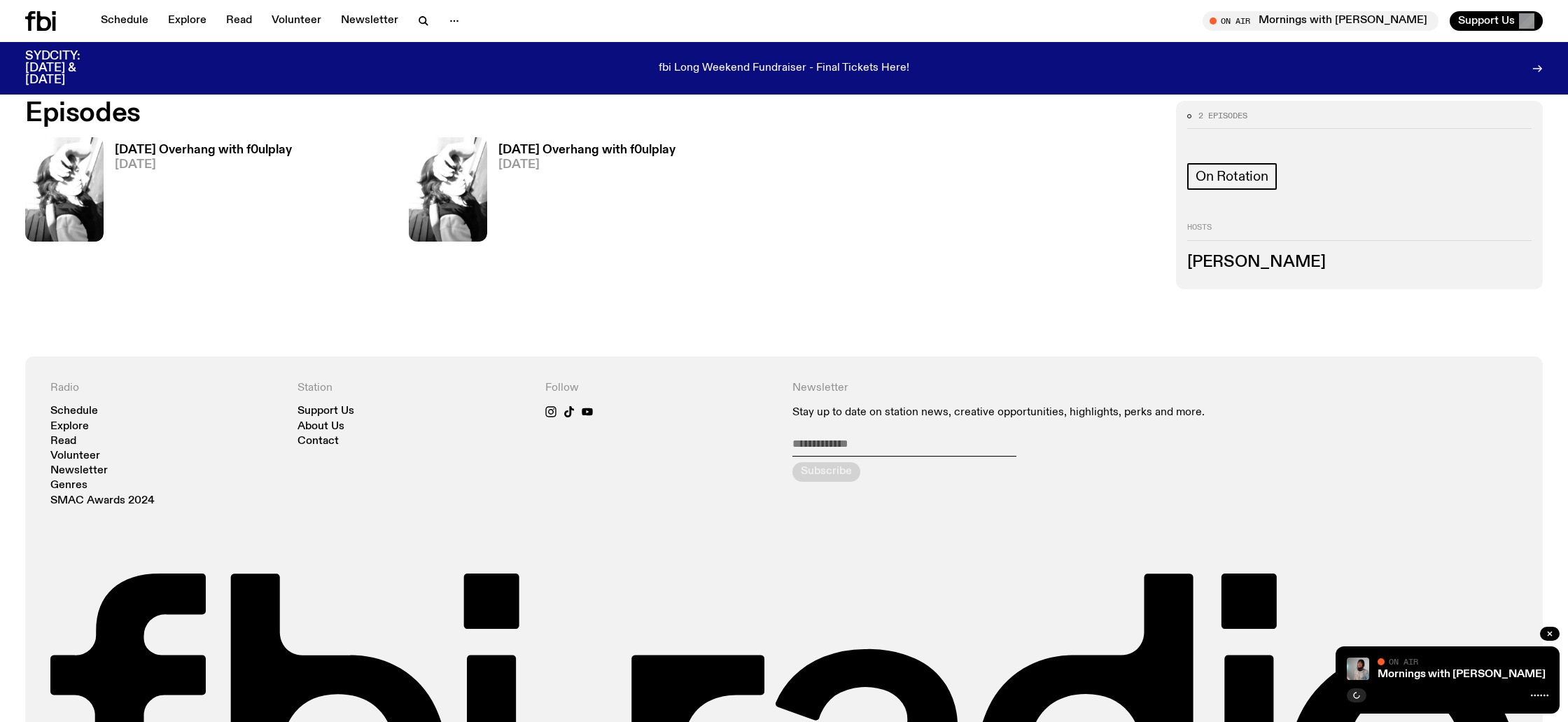
scroll to position [852, 0]
